Goal: Task Accomplishment & Management: Use online tool/utility

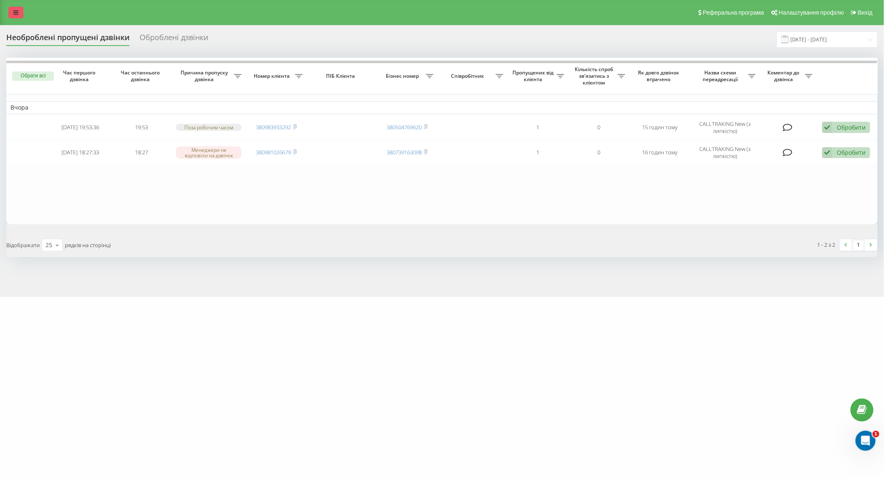
click at [20, 11] on link at bounding box center [15, 13] width 15 height 12
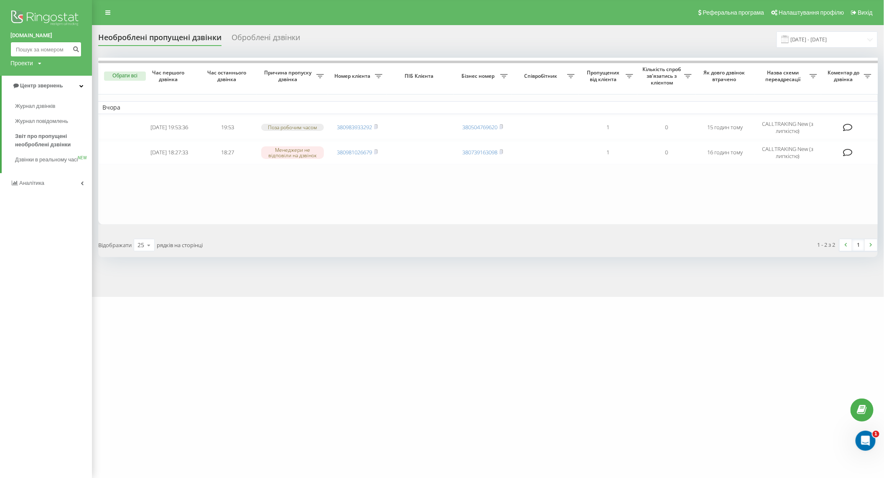
click at [38, 50] on input at bounding box center [45, 49] width 71 height 15
paste input "[PHONE_NUMBER]"
type input "[PHONE_NUMBER]"
click at [74, 49] on icon "submit" at bounding box center [75, 48] width 7 height 5
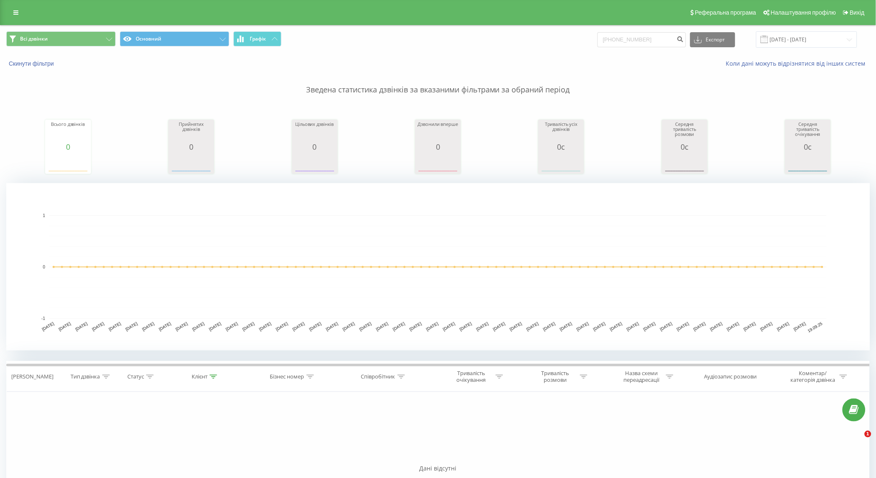
click at [13, 10] on icon at bounding box center [15, 13] width 5 height 6
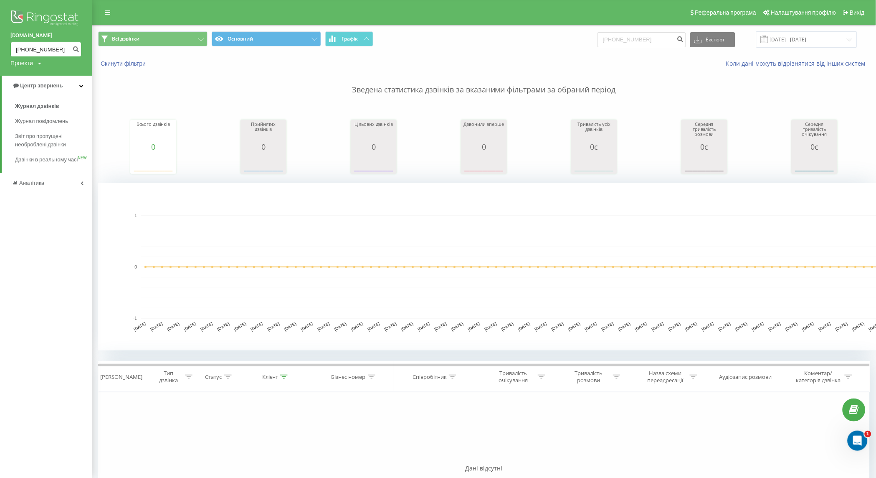
click at [25, 47] on input "+380677146436" at bounding box center [45, 49] width 71 height 15
type input "380677146436"
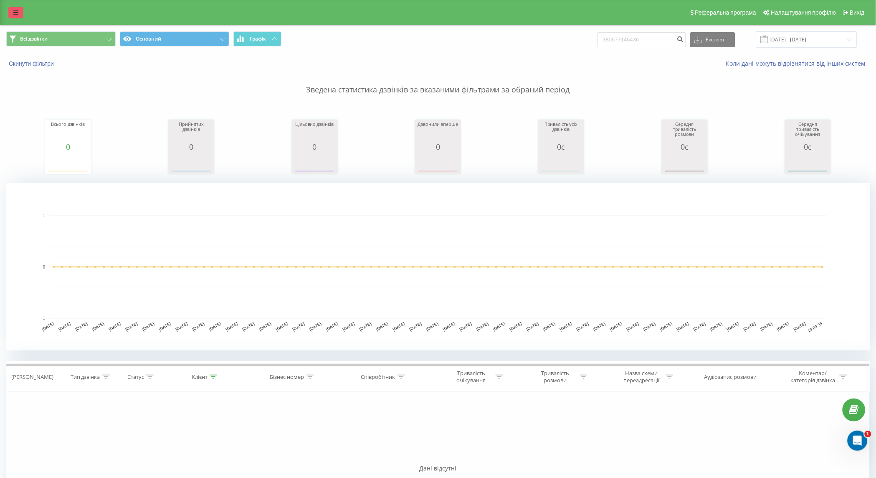
click at [12, 11] on link at bounding box center [15, 13] width 15 height 12
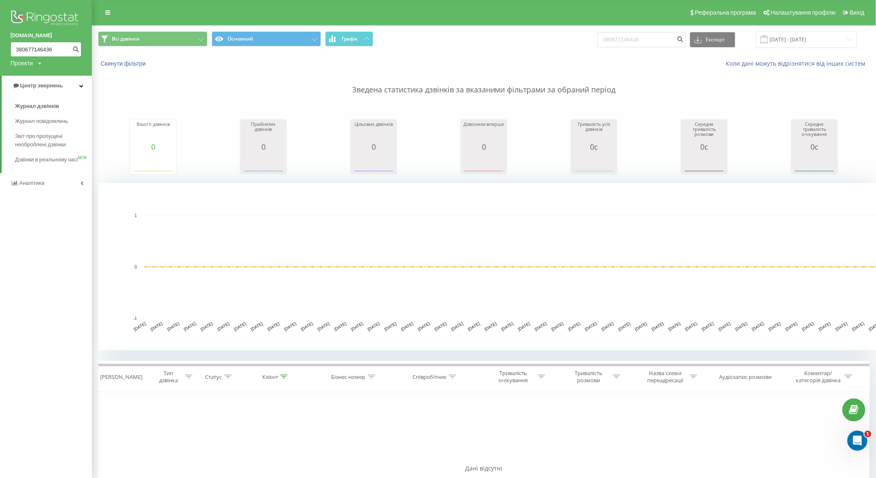
click at [21, 47] on input "380677146436" at bounding box center [45, 49] width 71 height 15
type input "0677146436"
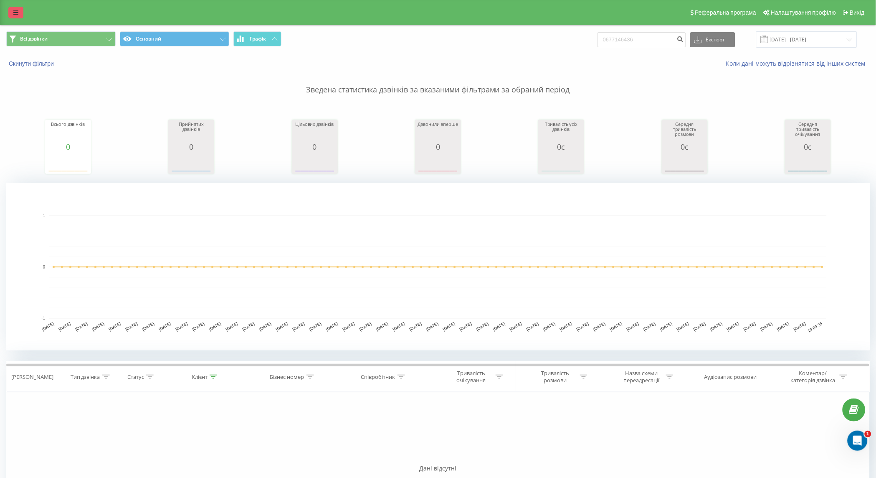
click at [9, 17] on link at bounding box center [15, 13] width 15 height 12
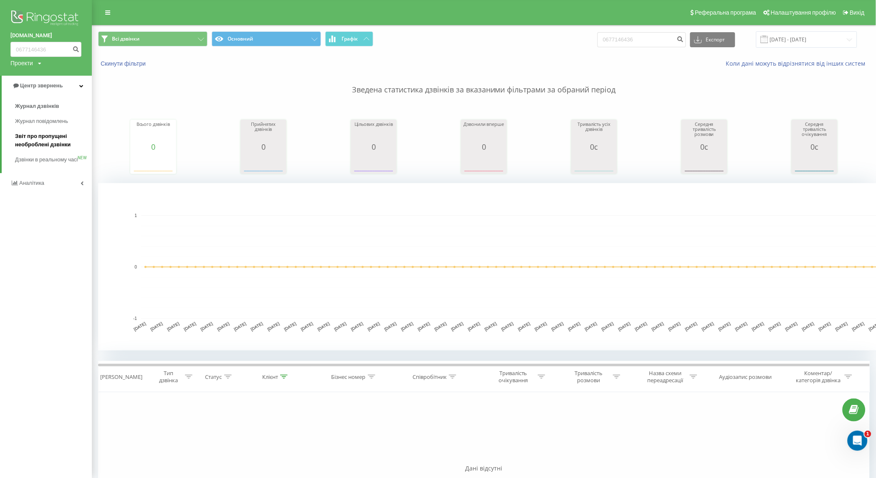
click at [46, 142] on span "Звіт про пропущені необроблені дзвінки" at bounding box center [51, 140] width 73 height 17
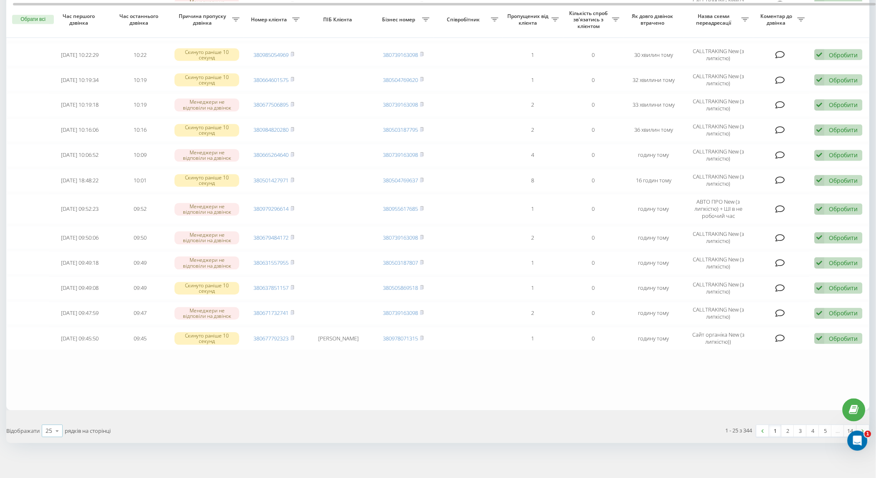
click at [52, 427] on icon at bounding box center [57, 431] width 13 height 16
click at [53, 405] on div "50" at bounding box center [52, 407] width 20 height 12
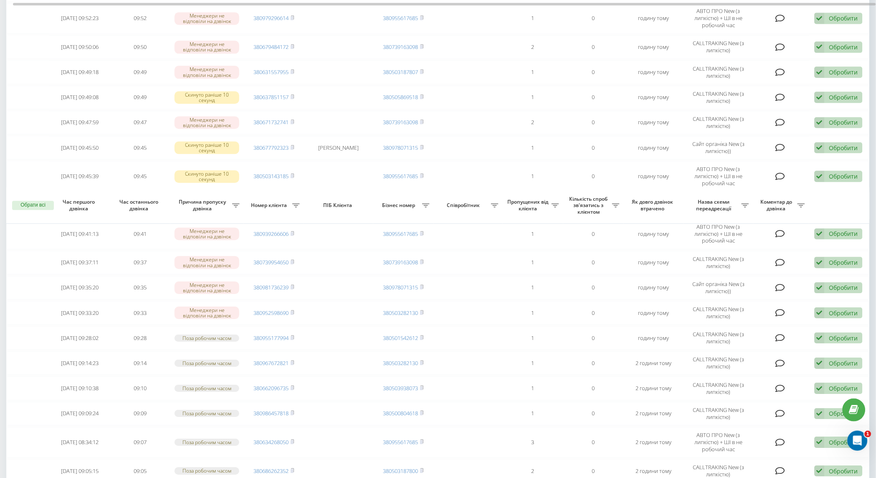
scroll to position [822, 0]
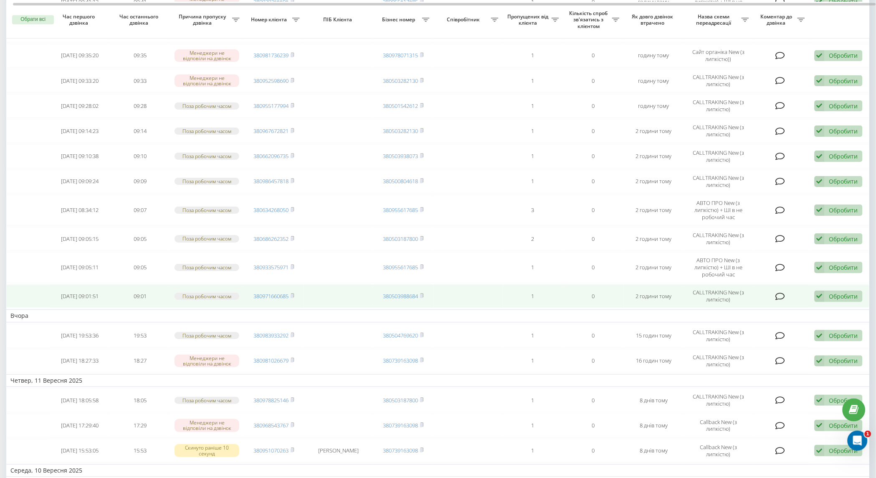
click at [291, 292] on span "380971660685" at bounding box center [274, 296] width 41 height 8
click at [291, 293] on icon at bounding box center [293, 295] width 4 height 5
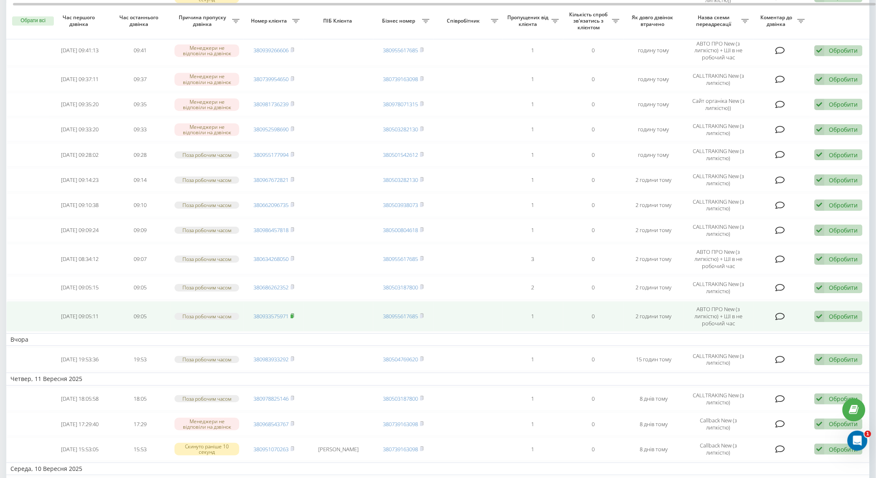
scroll to position [742, 0]
click at [293, 313] on rect at bounding box center [292, 315] width 3 height 4
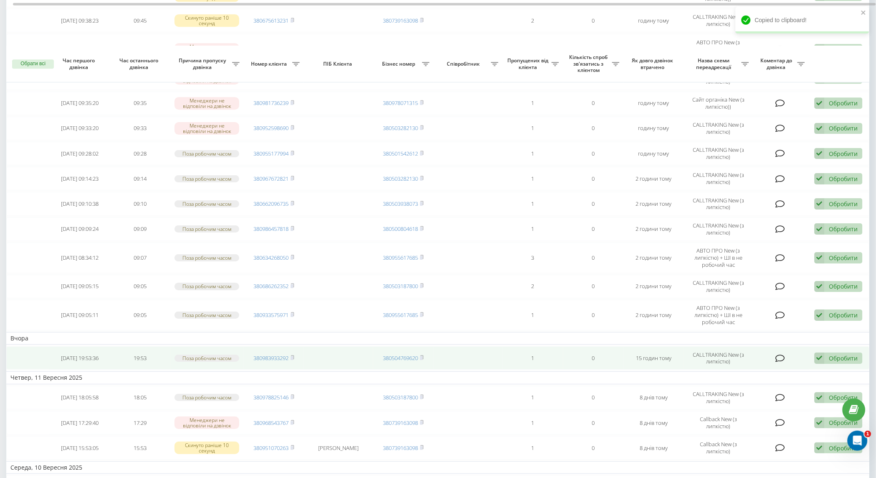
scroll to position [855, 0]
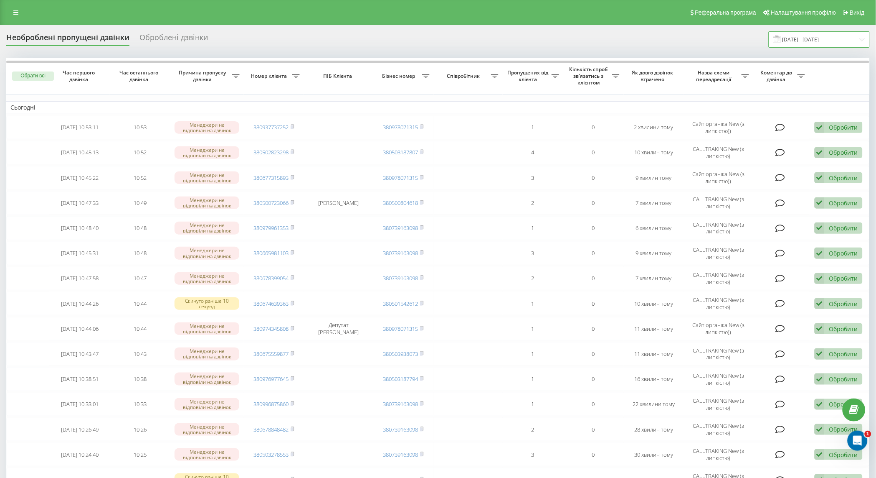
click at [816, 34] on input "[DATE] - [DATE]" at bounding box center [819, 39] width 101 height 16
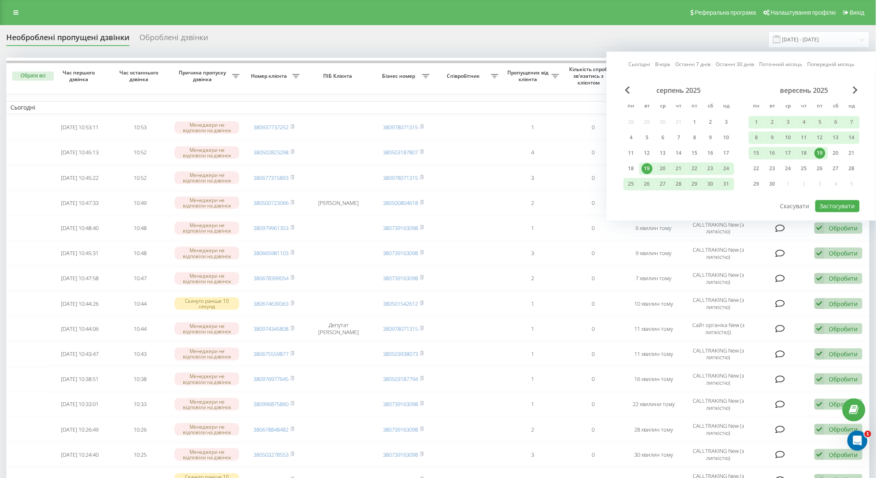
drag, startPoint x: 820, startPoint y: 152, endPoint x: 818, endPoint y: 157, distance: 5.2
click at [819, 152] on div "19" at bounding box center [820, 152] width 11 height 11
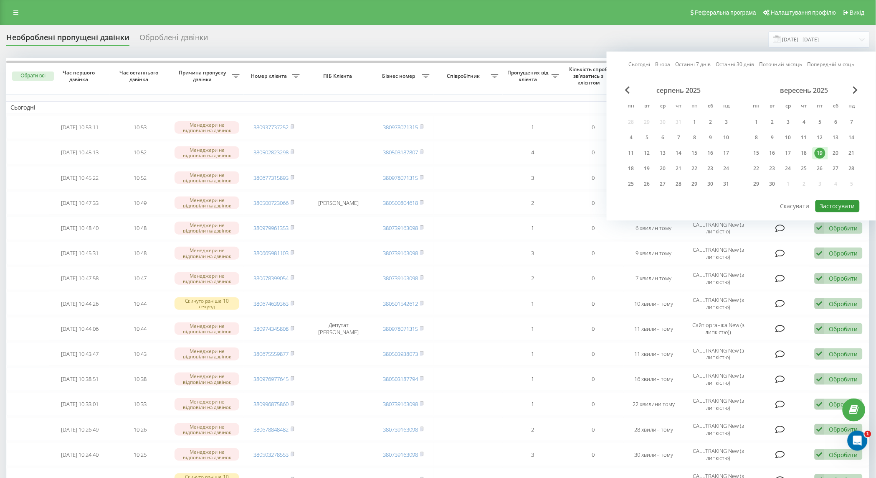
click at [828, 206] on button "Застосувати" at bounding box center [838, 206] width 44 height 12
type input "[DATE] - [DATE]"
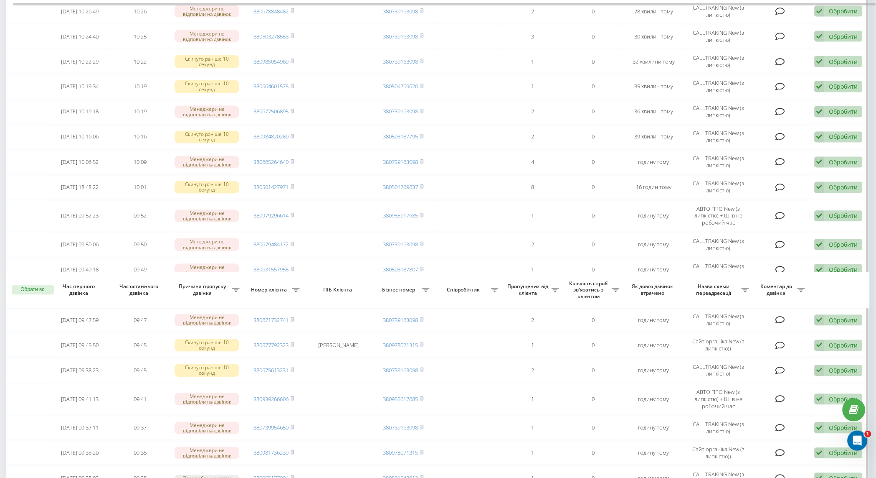
scroll to position [688, 0]
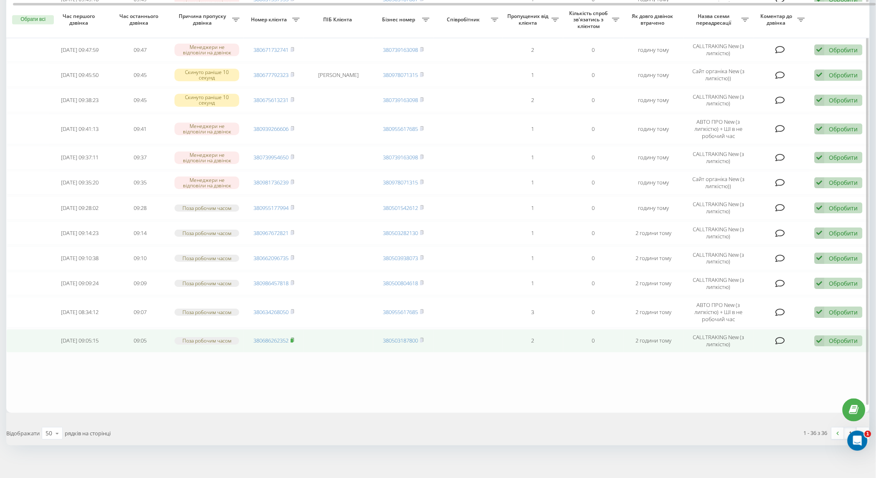
click at [293, 338] on rect at bounding box center [292, 340] width 3 height 4
click at [818, 335] on icon at bounding box center [820, 340] width 10 height 11
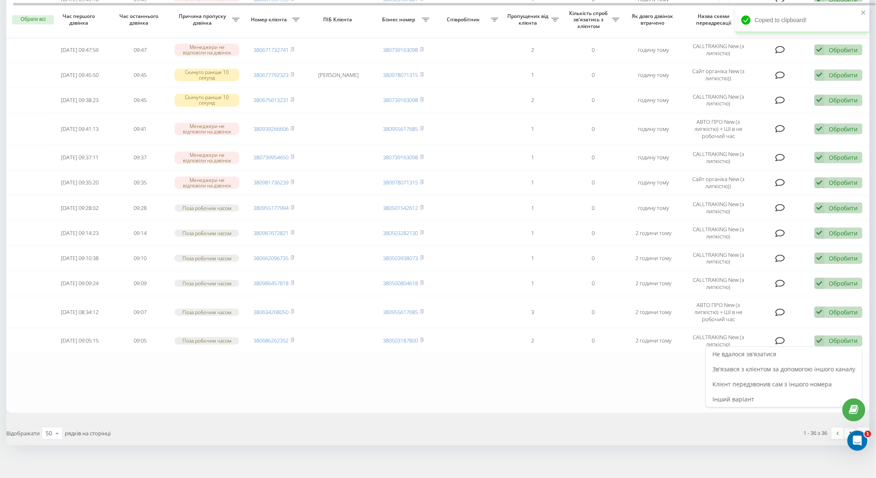
drag, startPoint x: 795, startPoint y: 347, endPoint x: 792, endPoint y: 342, distance: 5.8
click at [794, 348] on div "Не вдалося зв'язатися" at bounding box center [784, 353] width 156 height 15
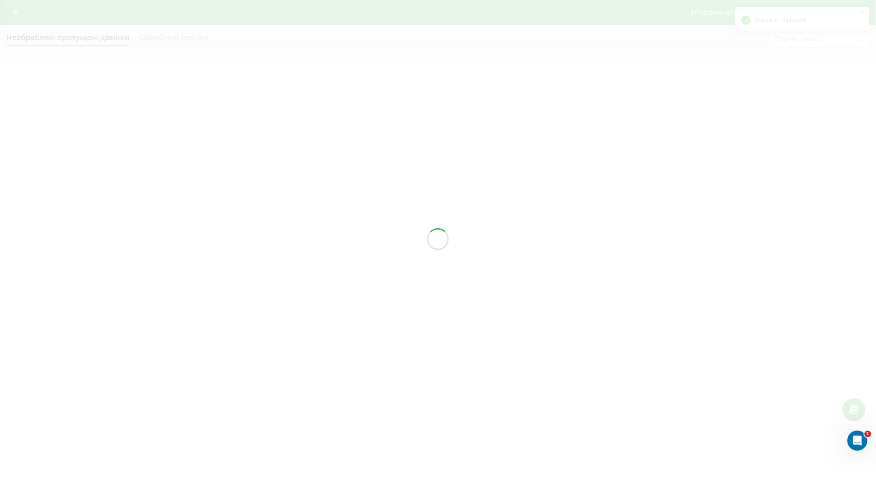
scroll to position [0, 0]
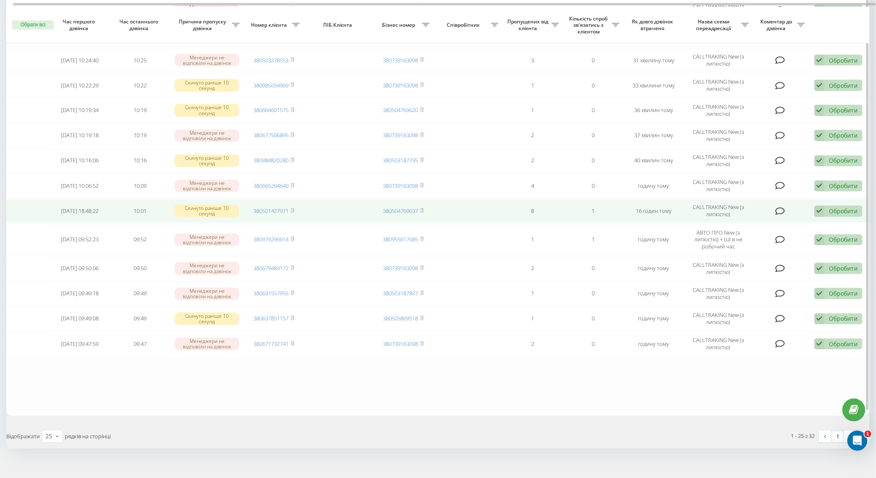
scroll to position [399, 0]
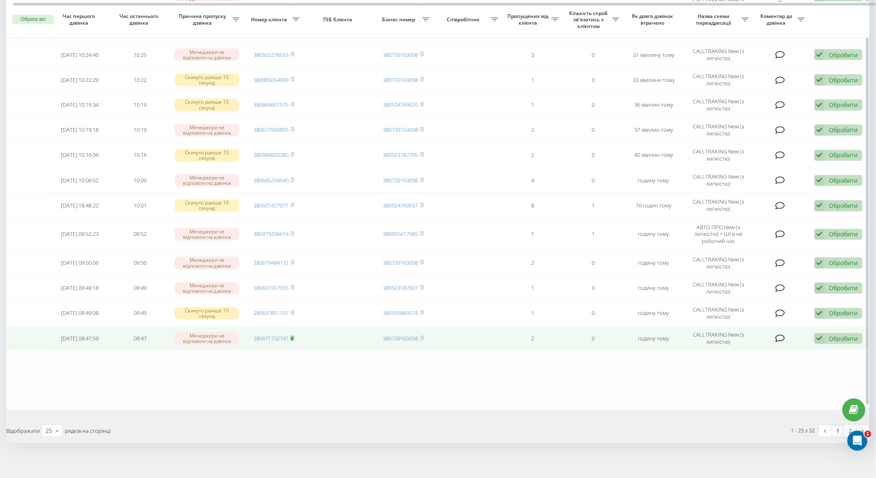
click at [293, 337] on rect at bounding box center [292, 339] width 3 height 4
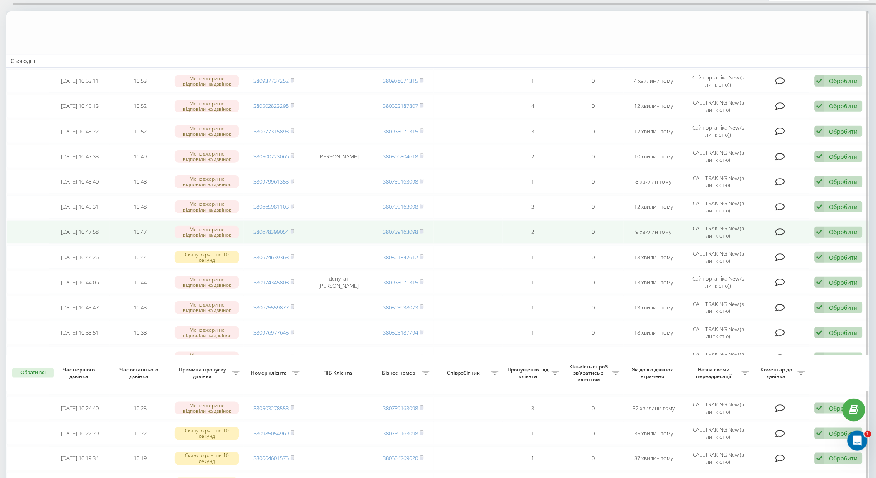
scroll to position [399, 0]
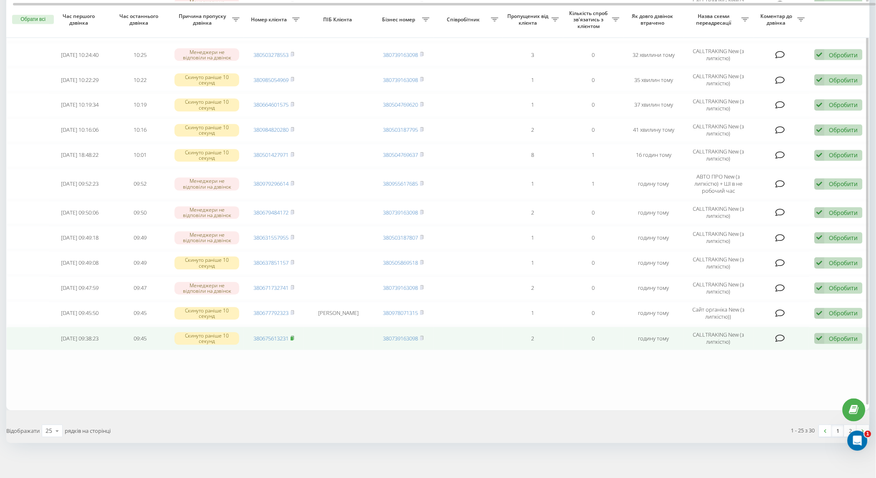
click at [293, 337] on rect at bounding box center [292, 339] width 3 height 4
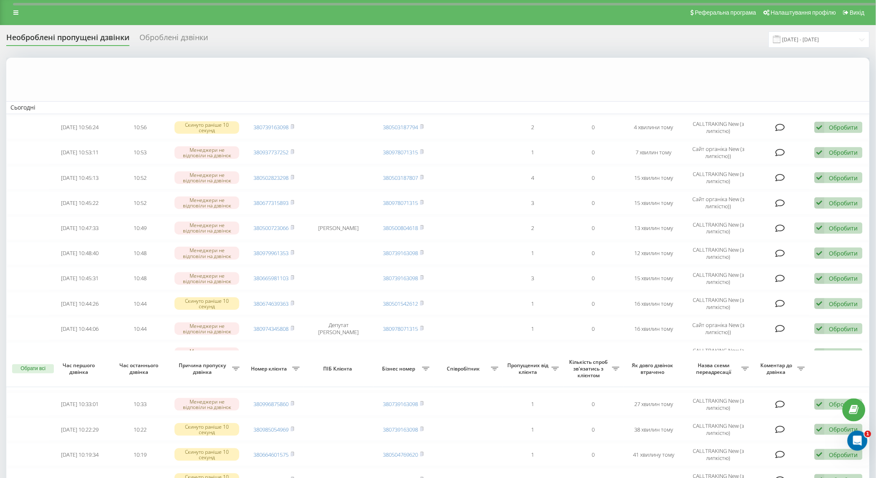
scroll to position [349, 0]
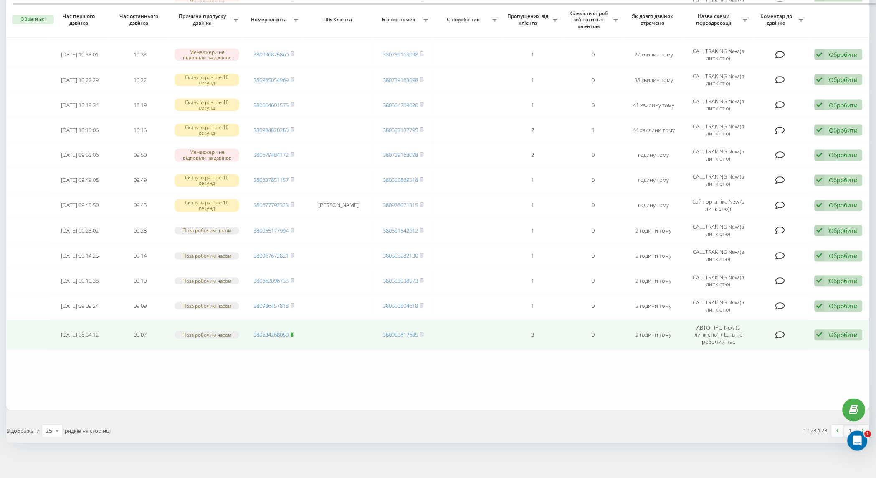
click at [295, 332] on icon at bounding box center [293, 334] width 4 height 5
click at [832, 331] on div "Обробити" at bounding box center [844, 335] width 29 height 8
click at [796, 342] on div "Не вдалося зв'язатися" at bounding box center [784, 348] width 156 height 15
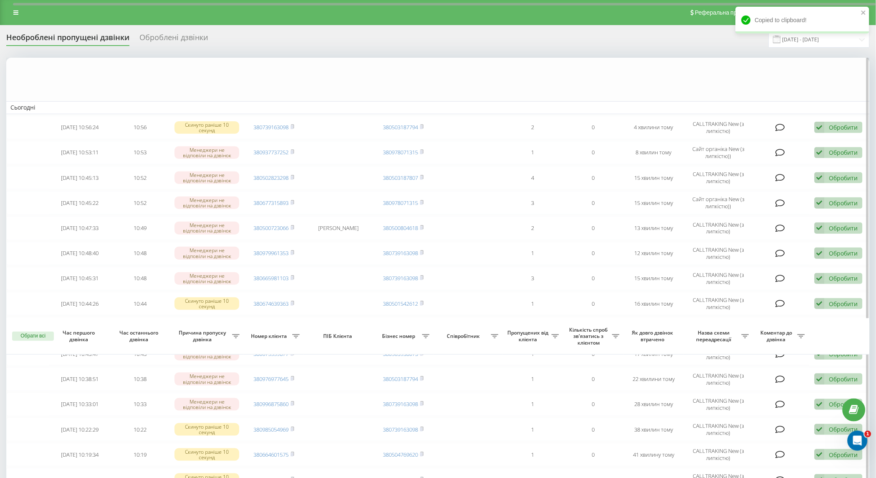
scroll to position [318, 0]
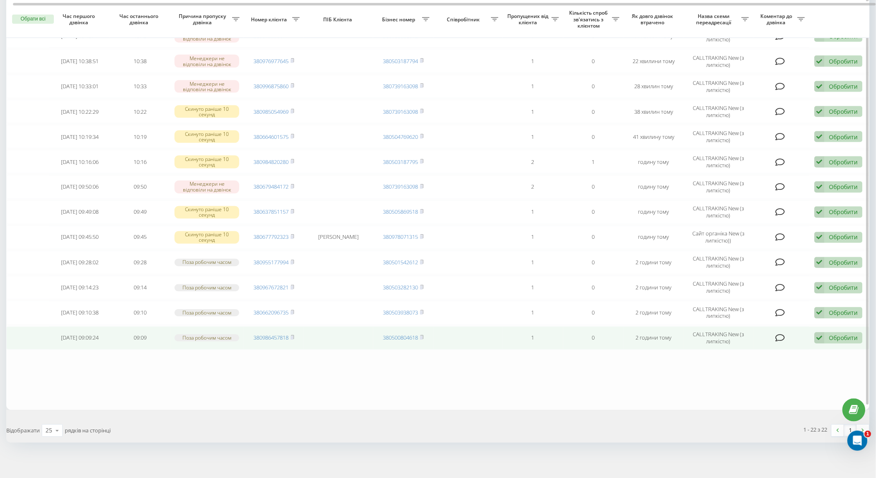
click at [296, 331] on td "380986457818" at bounding box center [274, 337] width 61 height 23
click at [293, 336] on rect at bounding box center [292, 338] width 3 height 4
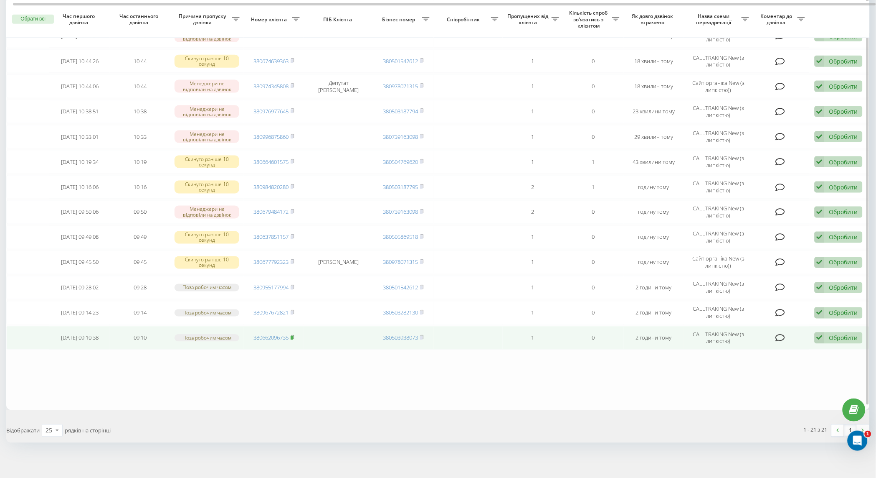
click at [292, 336] on rect at bounding box center [292, 338] width 3 height 4
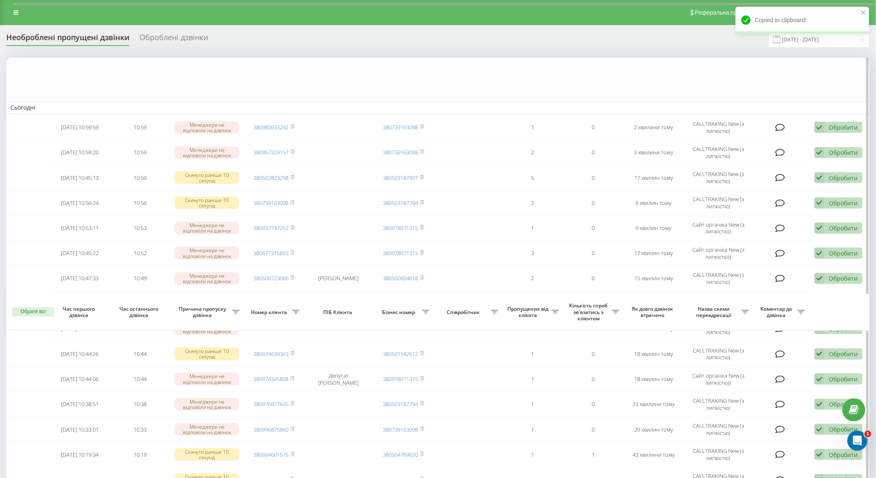
scroll to position [292, 0]
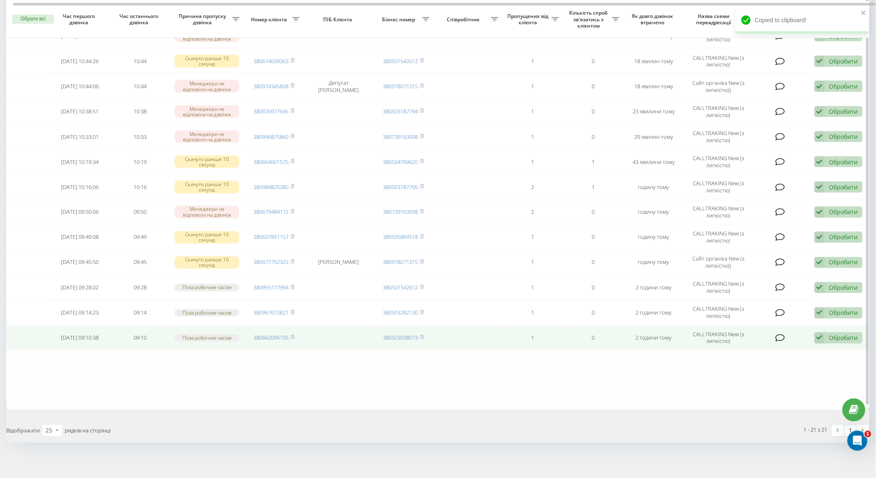
click at [828, 332] on div "Обробити Не вдалося зв'язатися Зв'язався з клієнтом за допомогою іншого каналу …" at bounding box center [839, 337] width 48 height 11
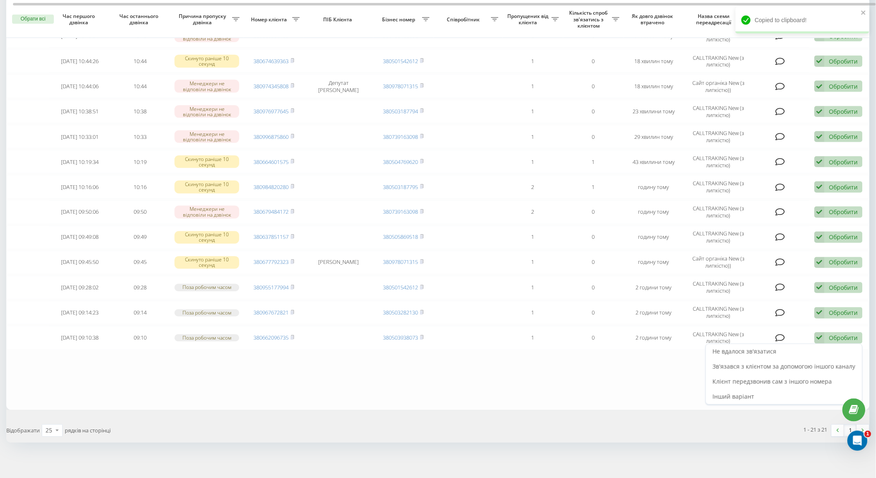
click at [825, 344] on div "Не вдалося зв'язатися" at bounding box center [784, 351] width 156 height 15
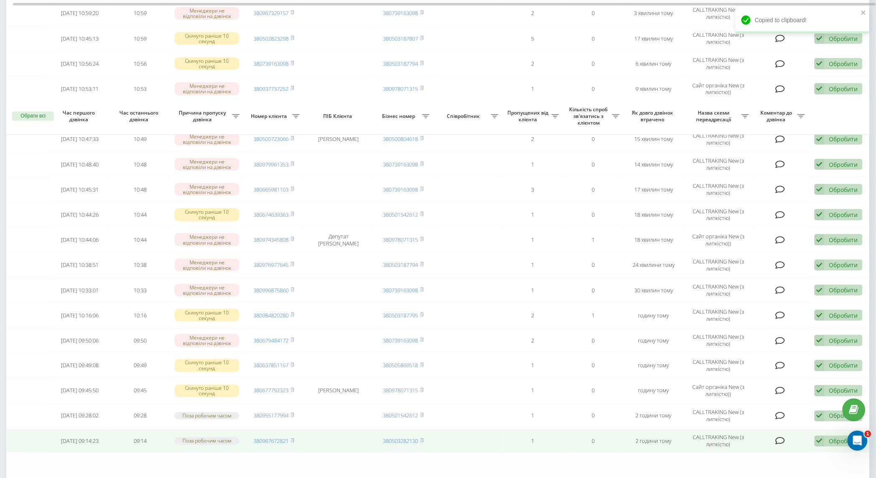
scroll to position [243, 0]
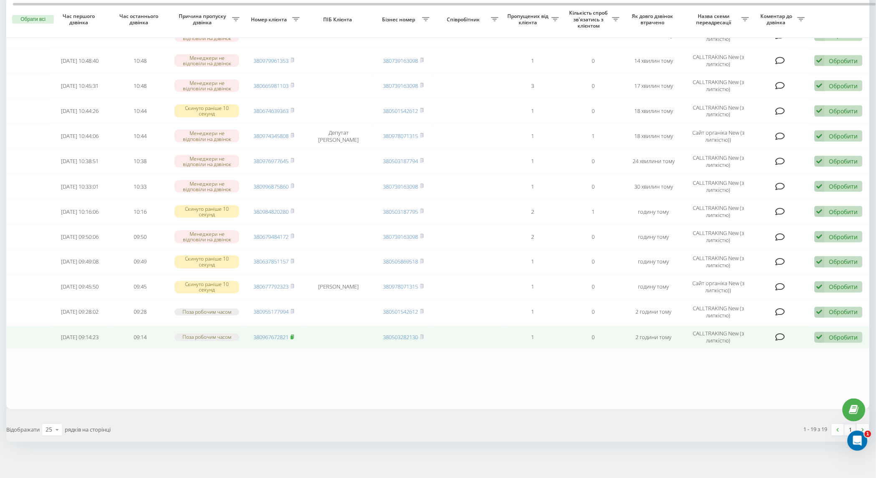
click at [293, 335] on rect at bounding box center [292, 337] width 3 height 4
click at [825, 335] on icon at bounding box center [820, 337] width 10 height 11
click at [800, 391] on div "Інший варіант" at bounding box center [784, 395] width 156 height 15
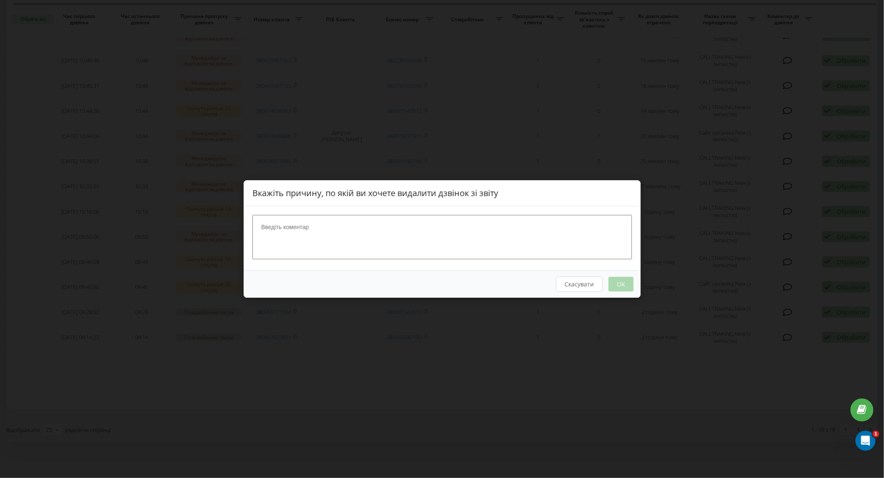
click at [426, 248] on textarea at bounding box center [441, 237] width 379 height 44
type textarea "набрав"
click at [640, 286] on div "Скасувати OK" at bounding box center [442, 284] width 397 height 28
click at [632, 285] on button "OK" at bounding box center [620, 284] width 25 height 15
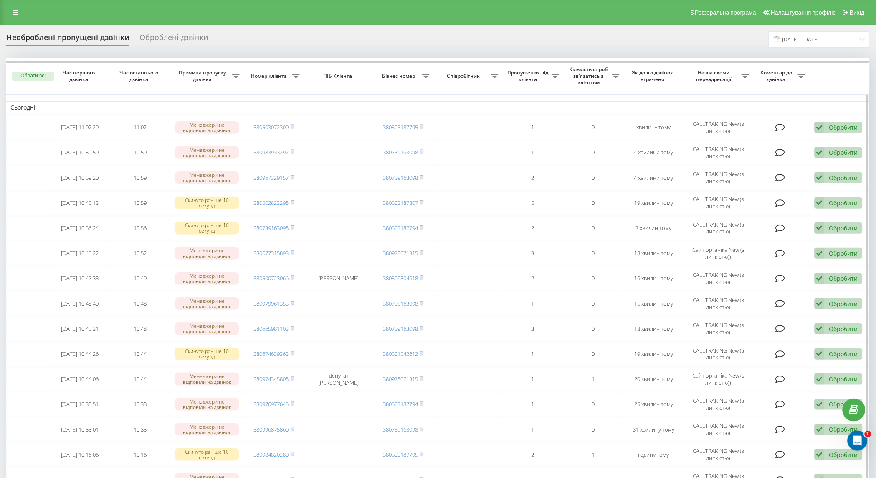
scroll to position [218, 0]
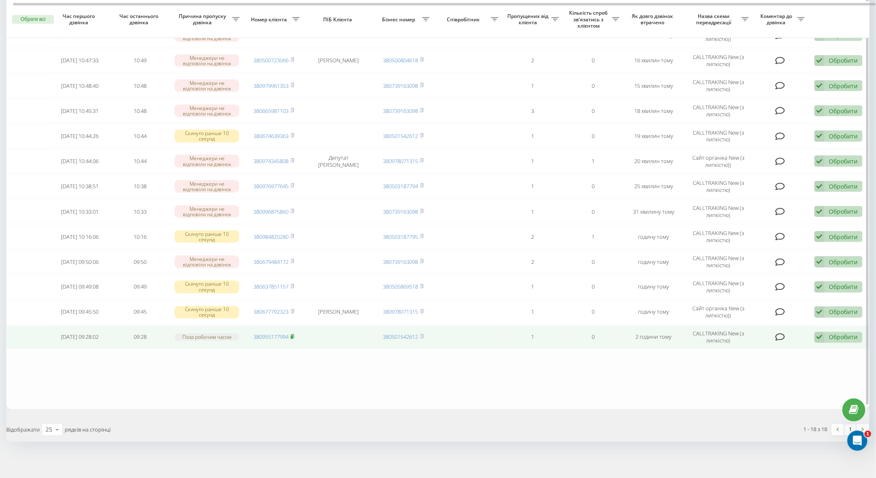
click at [295, 334] on icon at bounding box center [293, 336] width 4 height 5
click at [817, 334] on icon at bounding box center [820, 337] width 10 height 11
click at [766, 346] on span "Не вдалося зв'язатися" at bounding box center [745, 350] width 64 height 8
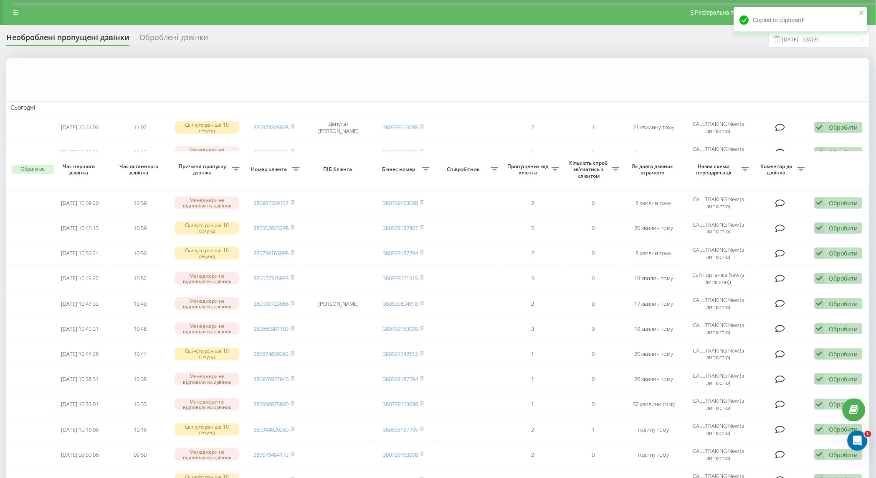
scroll to position [168, 0]
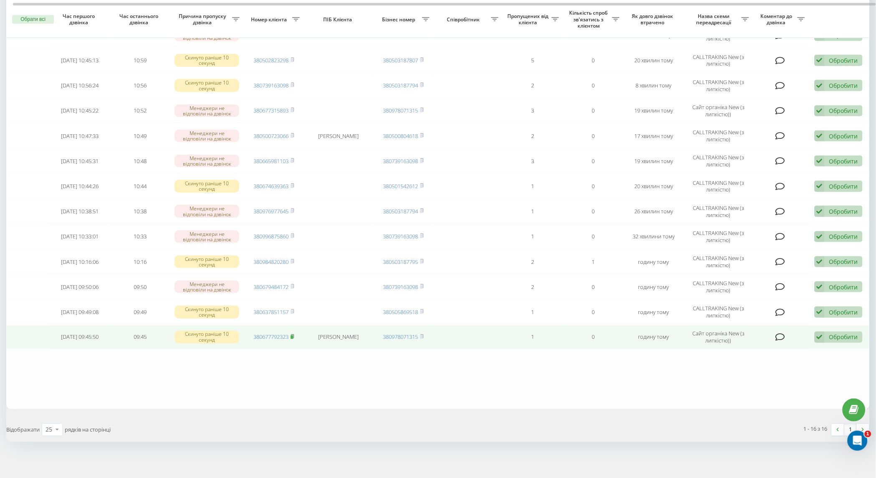
click at [293, 334] on icon at bounding box center [293, 336] width 4 height 5
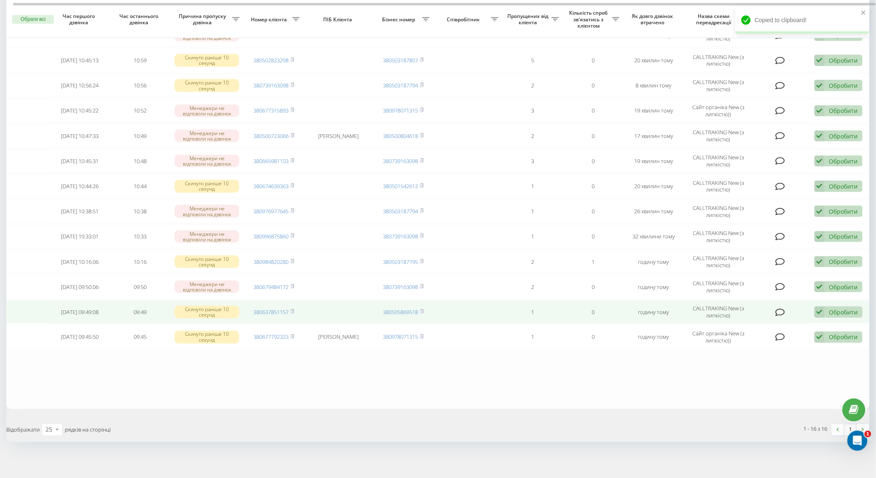
drag, startPoint x: 294, startPoint y: 307, endPoint x: 302, endPoint y: 303, distance: 9.4
click at [294, 309] on icon at bounding box center [293, 311] width 4 height 5
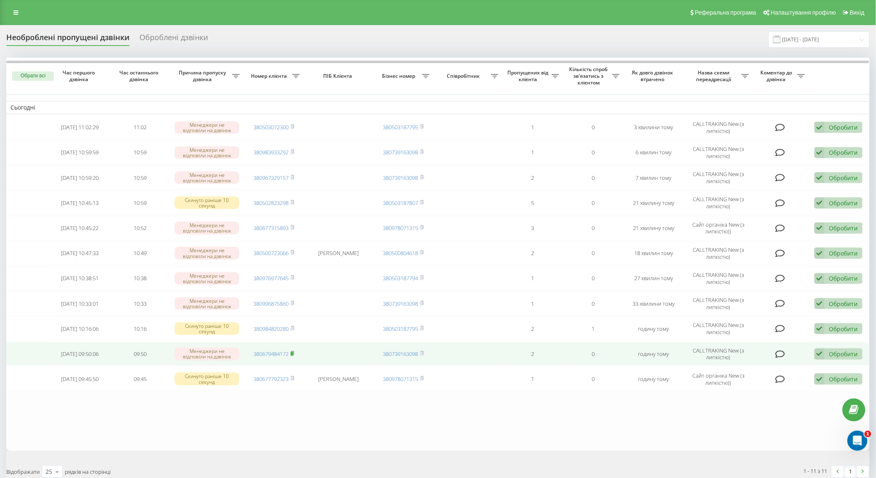
click at [293, 352] on rect at bounding box center [292, 354] width 3 height 4
click at [835, 353] on div "Обробити" at bounding box center [844, 354] width 29 height 8
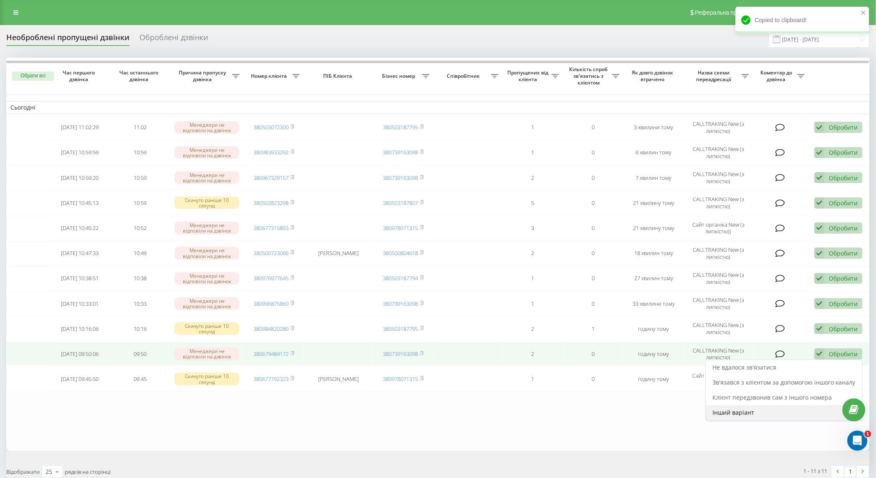
click at [757, 407] on div "Інший варіант" at bounding box center [784, 412] width 156 height 15
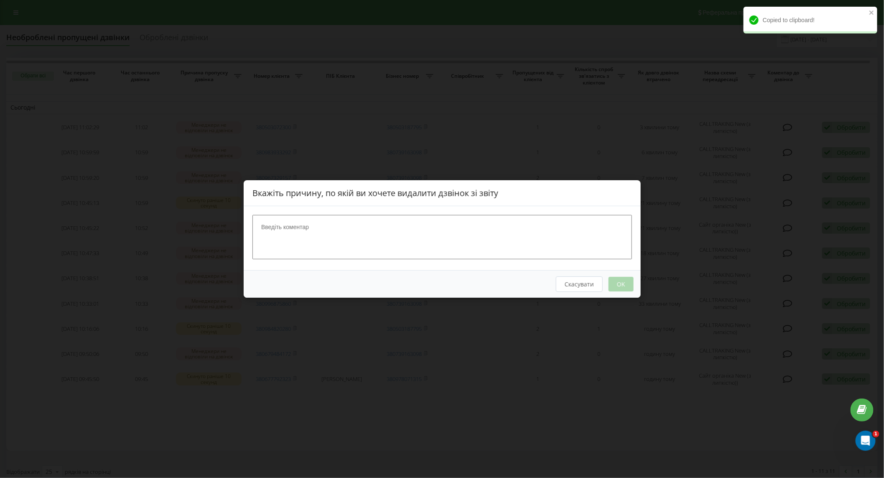
click at [457, 238] on textarea at bounding box center [441, 237] width 379 height 44
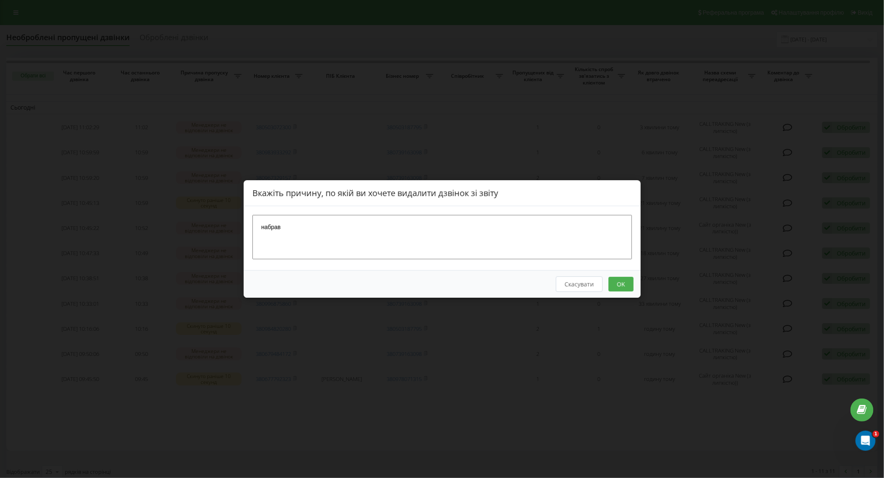
type textarea "набрав"
click at [618, 282] on button "OK" at bounding box center [620, 284] width 25 height 15
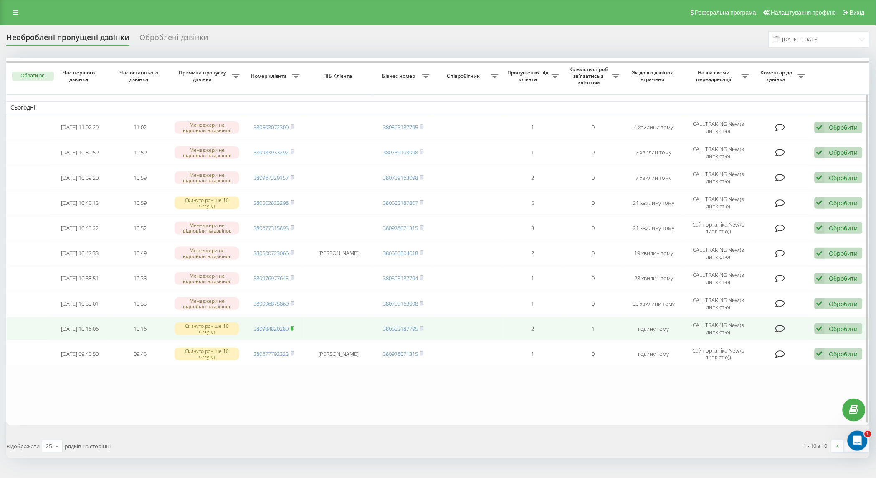
click at [293, 327] on rect at bounding box center [292, 329] width 3 height 4
click at [831, 326] on div "Обробити" at bounding box center [844, 329] width 29 height 8
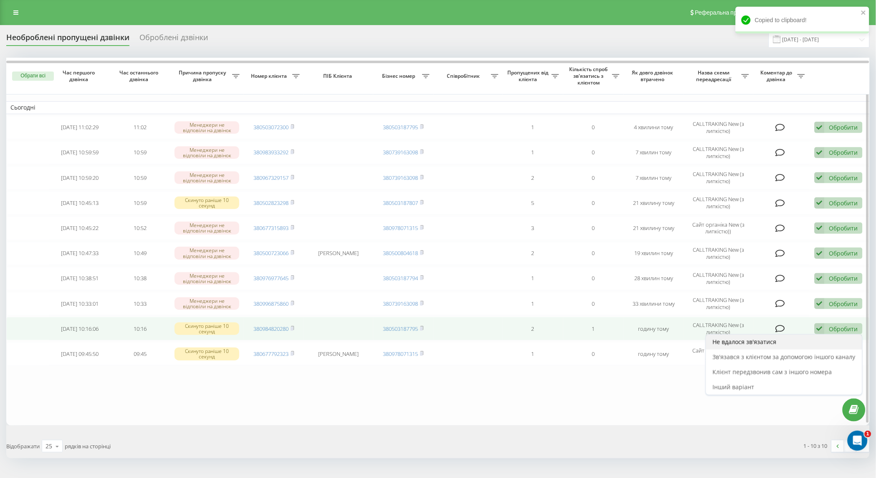
click at [820, 345] on div "Не вдалося зв'язатися" at bounding box center [784, 341] width 156 height 15
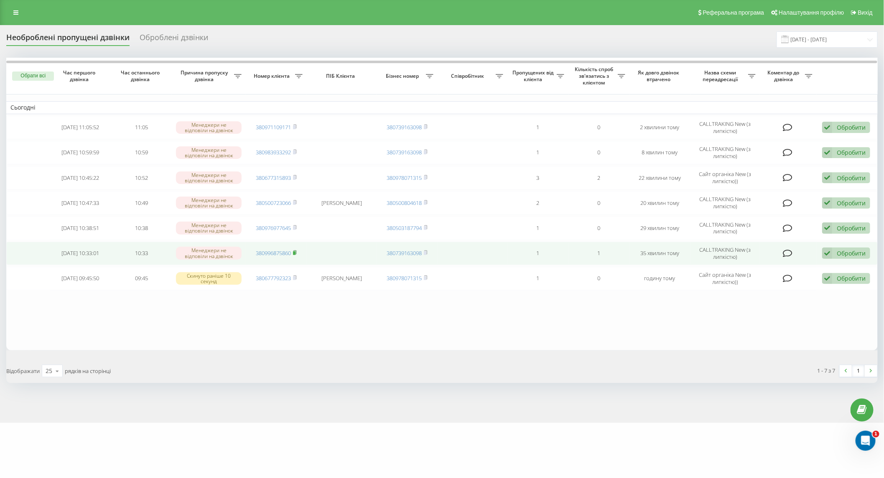
click at [295, 252] on rect at bounding box center [294, 253] width 3 height 4
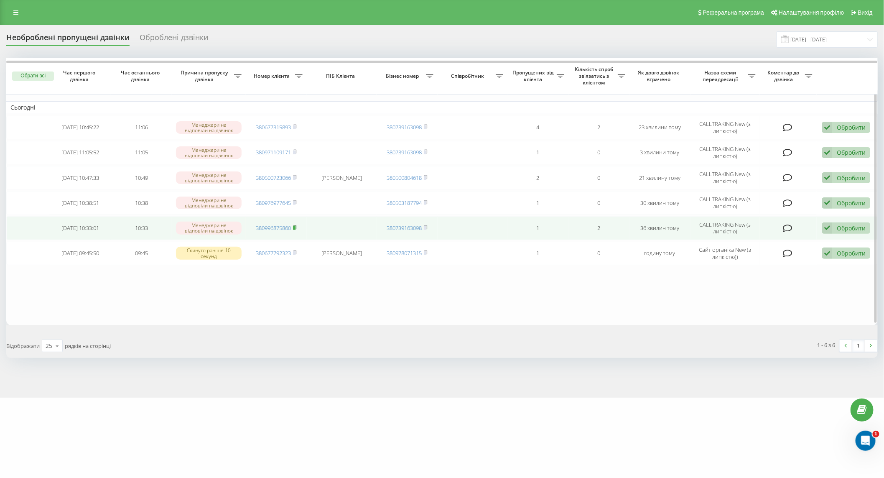
click at [296, 225] on icon at bounding box center [295, 227] width 3 height 4
drag, startPoint x: 838, startPoint y: 225, endPoint x: 821, endPoint y: 227, distance: 17.7
click at [838, 226] on div "Обробити" at bounding box center [850, 228] width 29 height 8
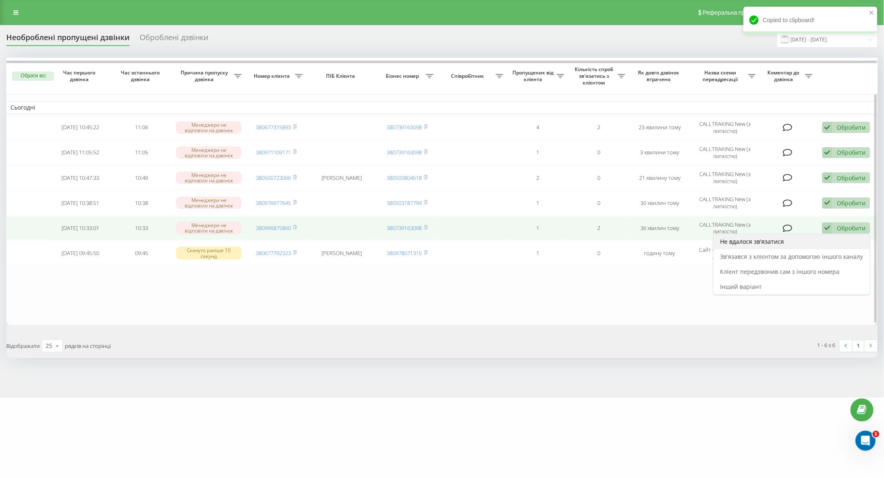
click at [746, 244] on span "Не вдалося зв'язатися" at bounding box center [752, 241] width 64 height 8
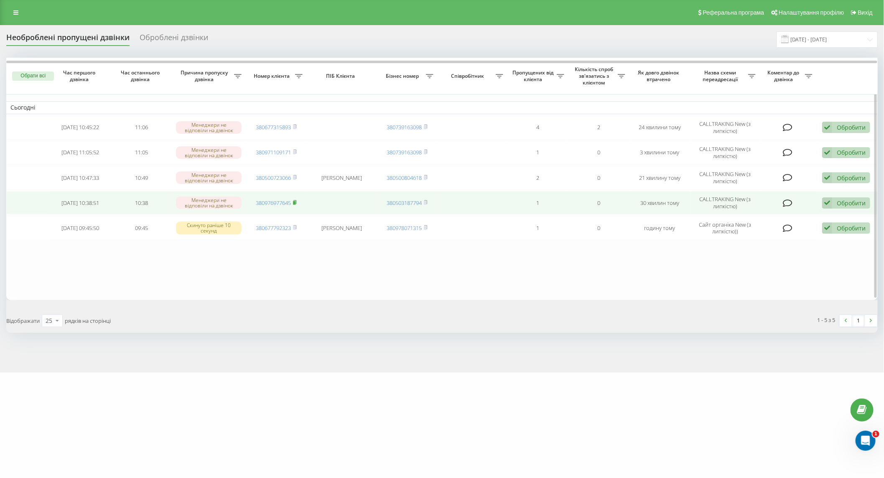
click at [295, 203] on rect at bounding box center [294, 203] width 3 height 4
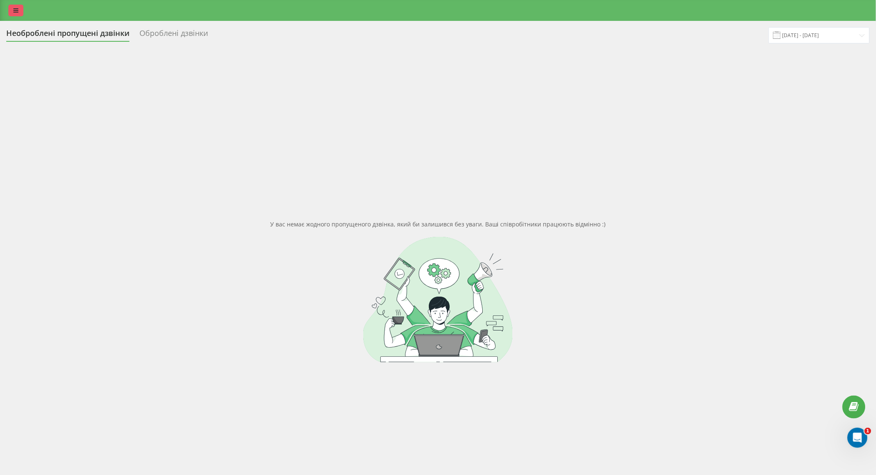
click at [15, 8] on icon at bounding box center [15, 11] width 5 height 6
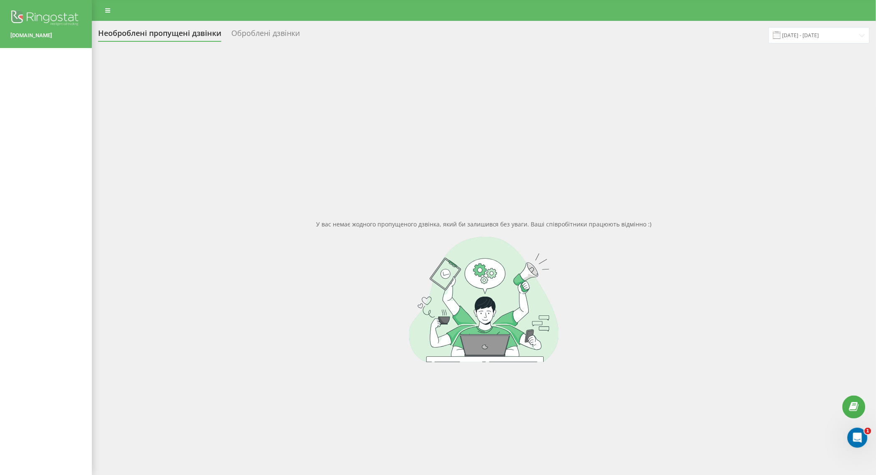
click at [123, 45] on div "Необроблені пропущені дзвінки Оброблені дзвінки 19.09.2025 - 19.09.2025 У вас н…" at bounding box center [484, 277] width 772 height 501
